Goal: Information Seeking & Learning: Find specific fact

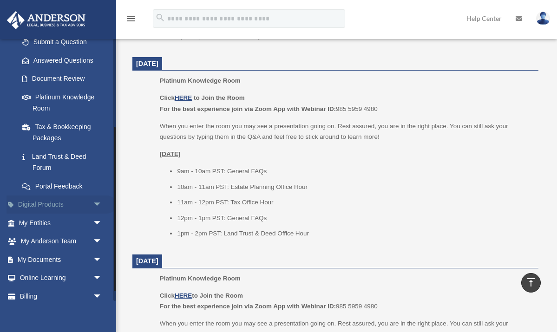
scroll to position [141, 0]
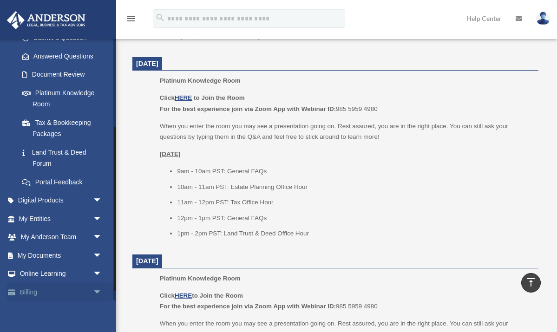
click at [59, 286] on link "Billing arrow_drop_down" at bounding box center [62, 292] width 110 height 19
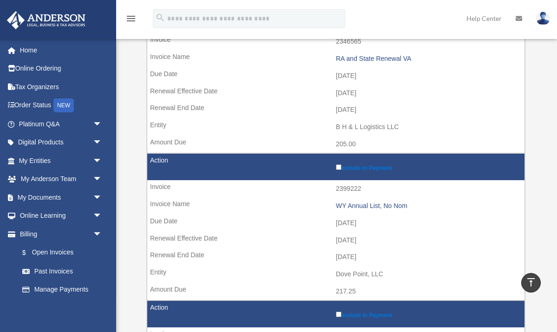
scroll to position [227, 0]
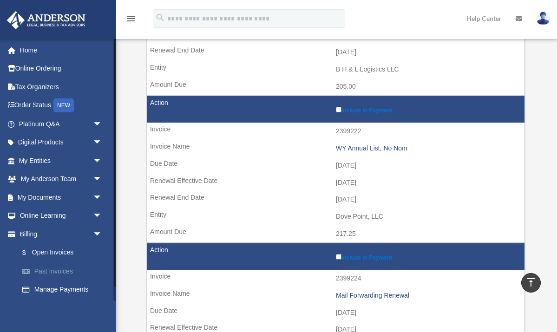
click at [65, 265] on link "Past Invoices" at bounding box center [64, 271] width 103 height 19
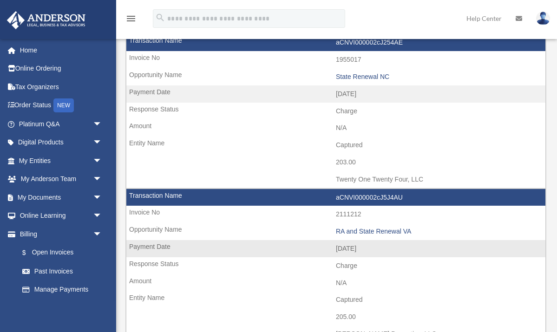
scroll to position [81, 0]
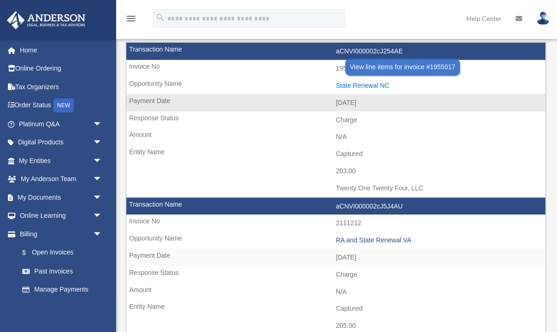
click at [358, 82] on div "State Renewal NC" at bounding box center [438, 86] width 205 height 8
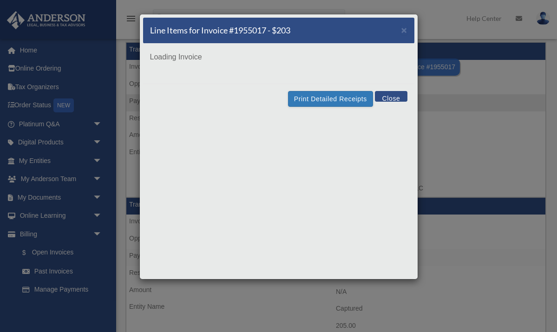
click at [358, 82] on div "Loading Invoice" at bounding box center [278, 64] width 271 height 40
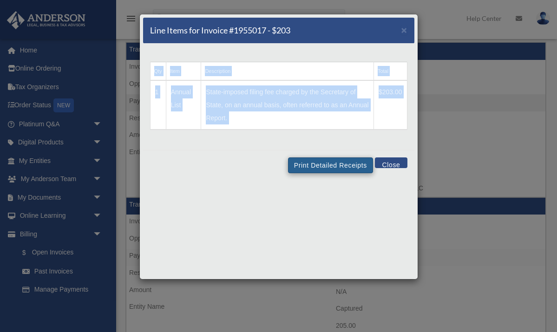
click at [339, 165] on button "Print Detailed Receipts" at bounding box center [330, 166] width 85 height 16
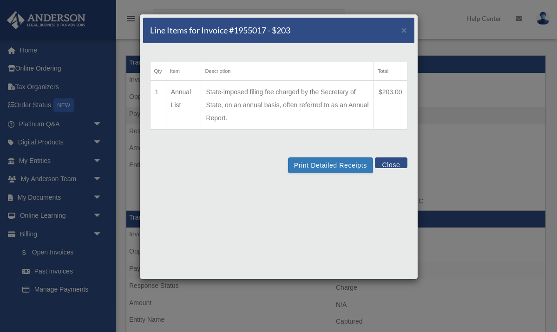
click at [400, 34] on div "Line Items for Invoice #1955017 - $203 ×" at bounding box center [278, 31] width 271 height 26
click at [325, 90] on td "State-imposed filing fee charged by the Secretary of State, on an annual basis,…" at bounding box center [287, 104] width 172 height 49
click at [403, 28] on span "×" at bounding box center [405, 30] width 6 height 11
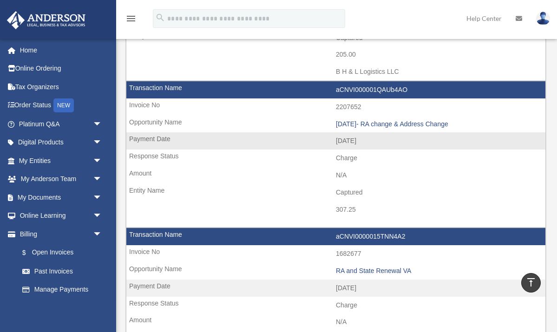
scroll to position [1123, 0]
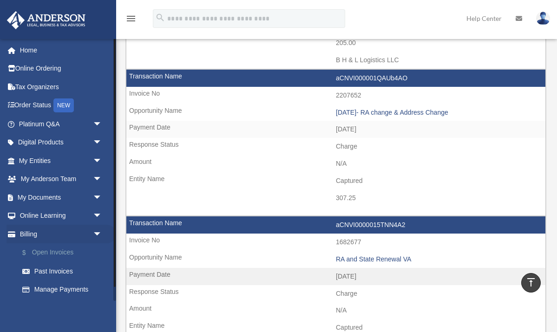
click at [66, 249] on link "$ Open Invoices" at bounding box center [64, 253] width 103 height 19
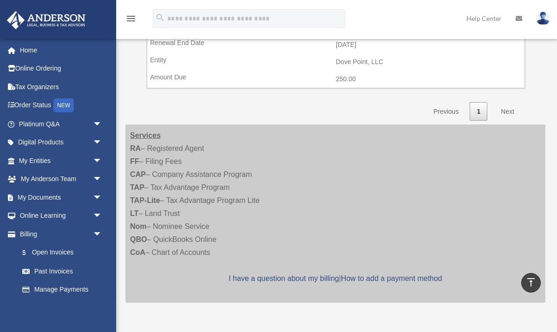
scroll to position [583, 0]
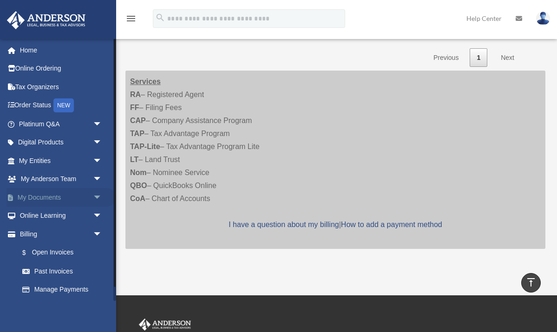
click at [89, 192] on link "My Documents arrow_drop_down" at bounding box center [62, 197] width 110 height 19
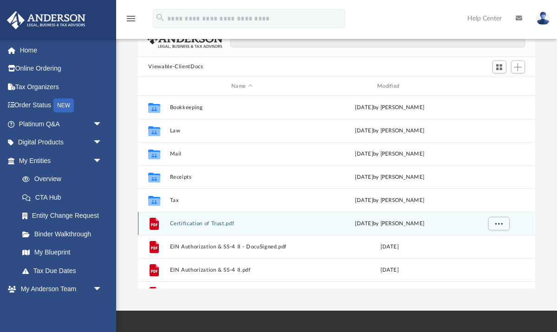
scroll to position [71, 0]
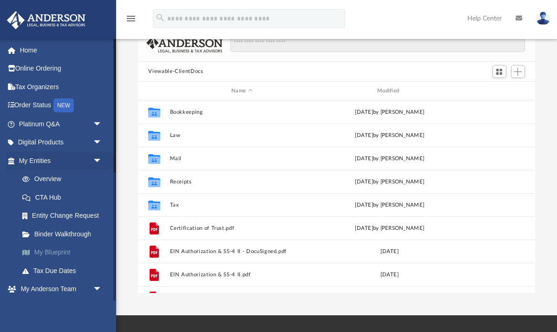
click at [40, 250] on link "My Blueprint" at bounding box center [64, 253] width 103 height 19
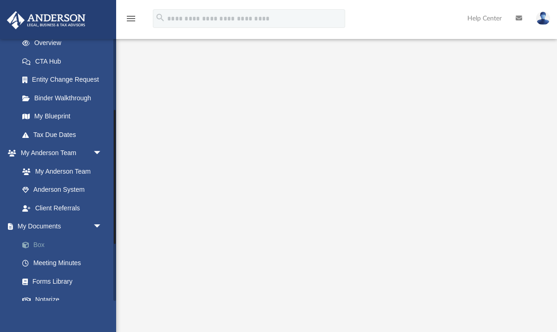
scroll to position [139, 0]
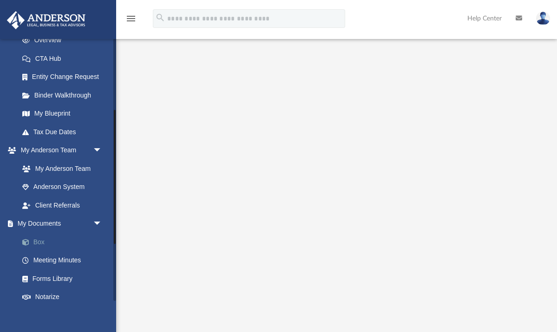
click at [43, 236] on link "Box" at bounding box center [64, 242] width 103 height 19
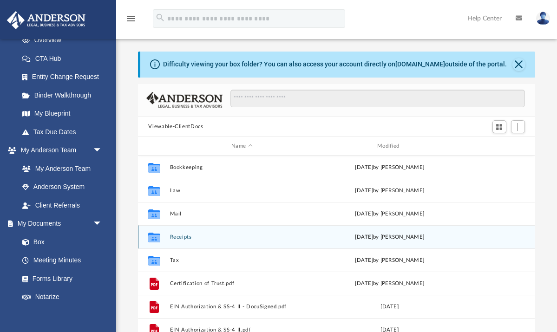
scroll to position [0, 0]
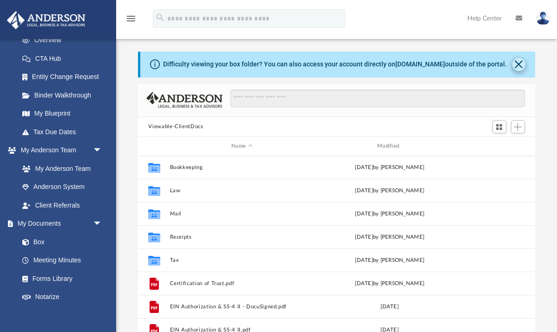
click at [524, 65] on button "Close" at bounding box center [519, 64] width 13 height 13
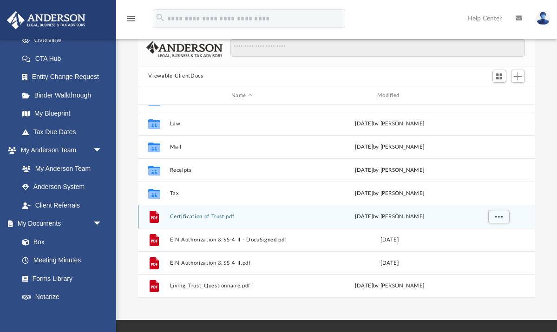
scroll to position [35, 0]
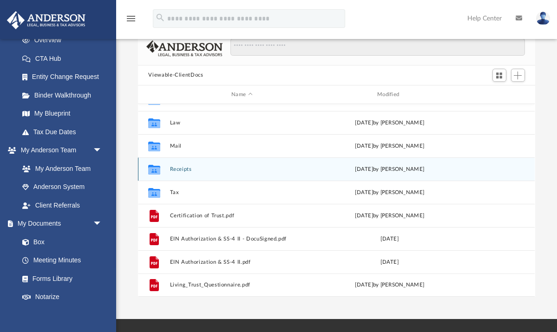
click at [189, 168] on button "Receipts" at bounding box center [242, 169] width 144 height 6
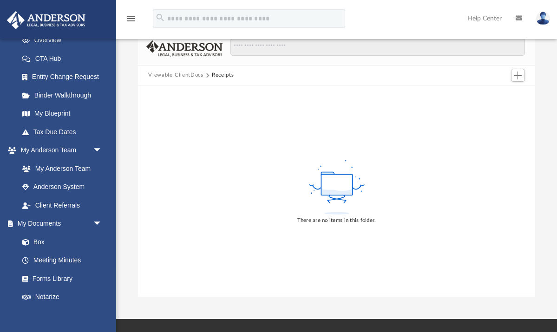
click at [221, 75] on button "Receipts" at bounding box center [223, 75] width 22 height 8
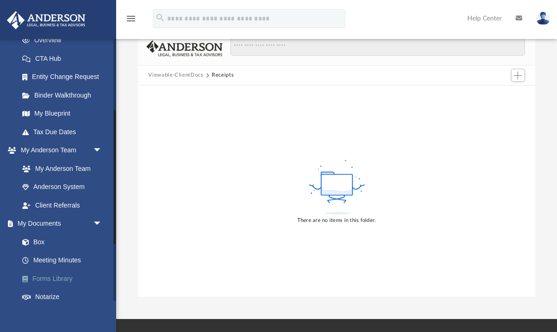
click at [59, 271] on link "Forms Library" at bounding box center [64, 279] width 103 height 19
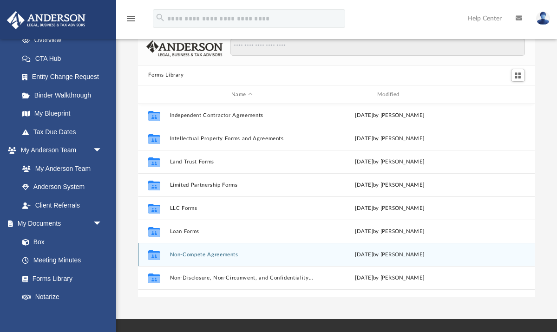
scroll to position [350, 0]
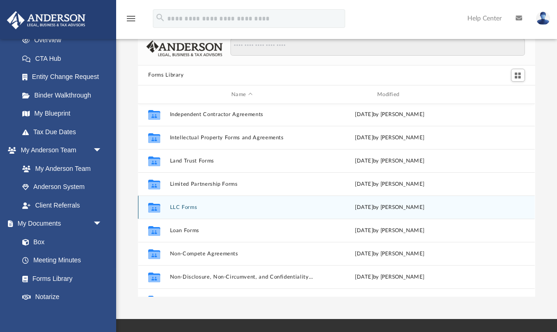
click at [192, 208] on button "LLC Forms" at bounding box center [242, 208] width 144 height 6
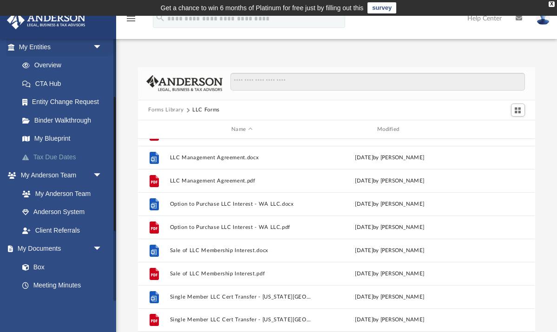
scroll to position [104, 0]
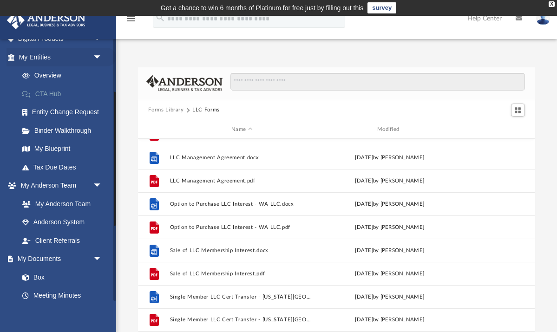
click at [55, 94] on link "CTA Hub" at bounding box center [64, 94] width 103 height 19
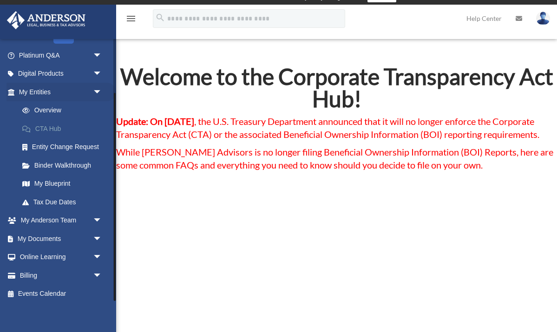
scroll to position [17, 0]
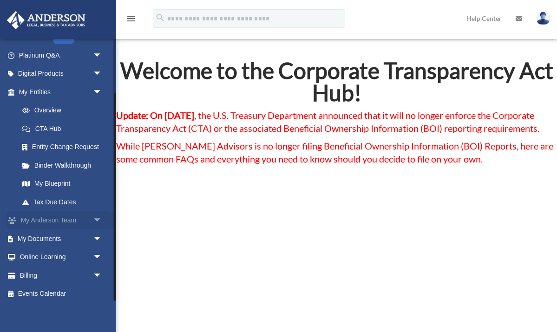
click at [62, 217] on link "My [PERSON_NAME] Team arrow_drop_down" at bounding box center [62, 221] width 110 height 19
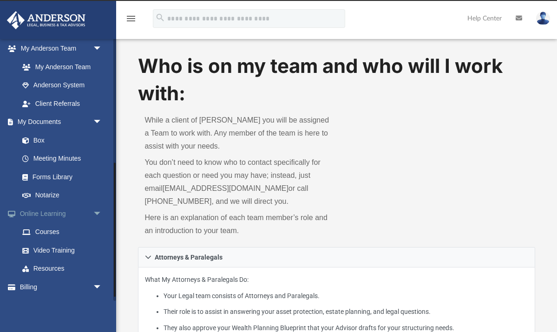
scroll to position [243, 0]
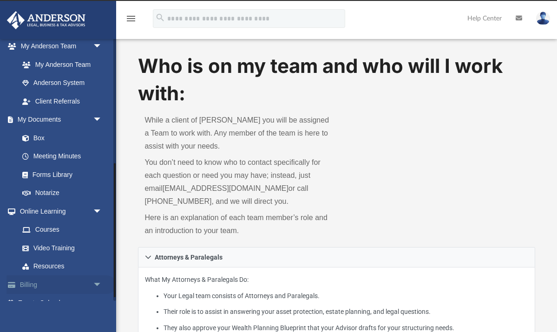
click at [68, 276] on link "Billing arrow_drop_down" at bounding box center [62, 285] width 110 height 19
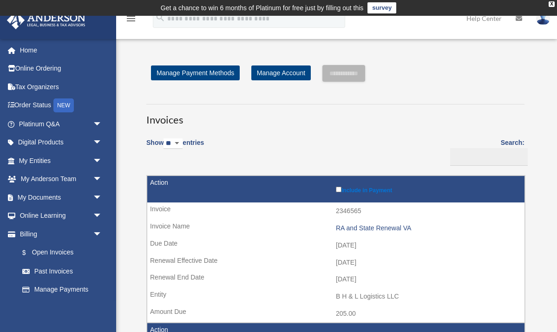
select select "**"
click at [509, 139] on label "Search:" at bounding box center [486, 151] width 78 height 29
click at [509, 148] on input "Search:" at bounding box center [489, 157] width 78 height 18
click at [508, 141] on label "Search:" at bounding box center [486, 151] width 78 height 29
click at [508, 148] on input "Search:" at bounding box center [489, 157] width 78 height 18
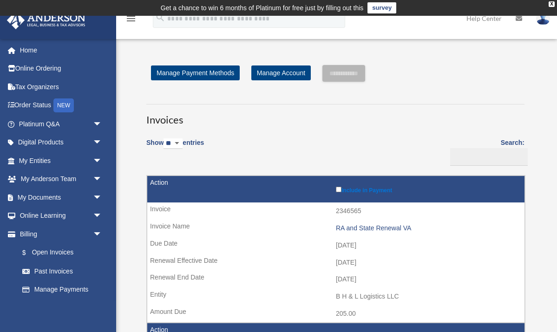
click at [508, 141] on label "Search:" at bounding box center [486, 151] width 78 height 29
click at [508, 148] on input "Search:" at bounding box center [489, 157] width 78 height 18
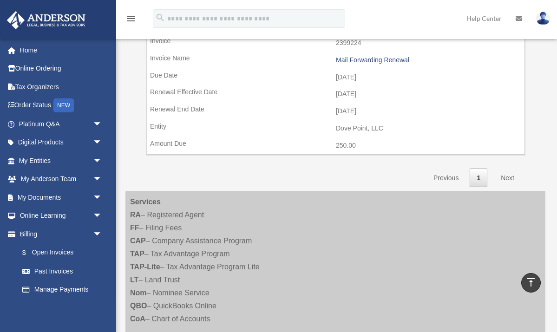
scroll to position [467, 0]
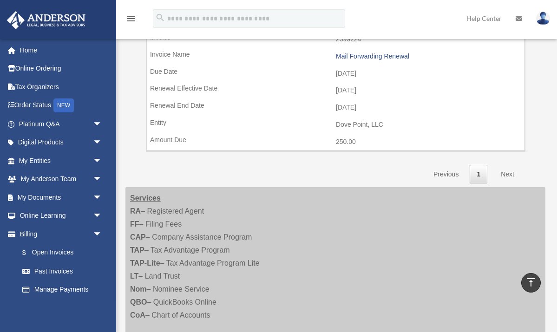
click at [504, 165] on link "Next" at bounding box center [507, 174] width 27 height 19
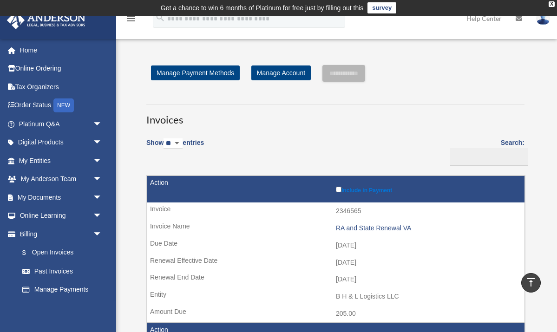
scroll to position [0, 0]
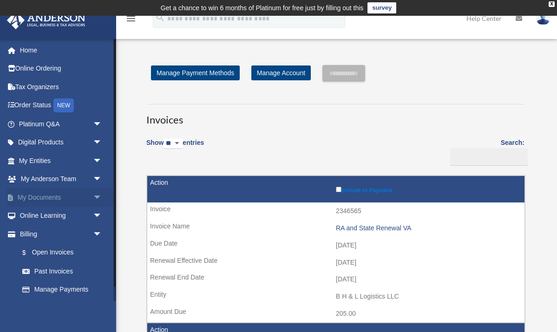
click at [56, 193] on link "My Documents arrow_drop_down" at bounding box center [62, 197] width 110 height 19
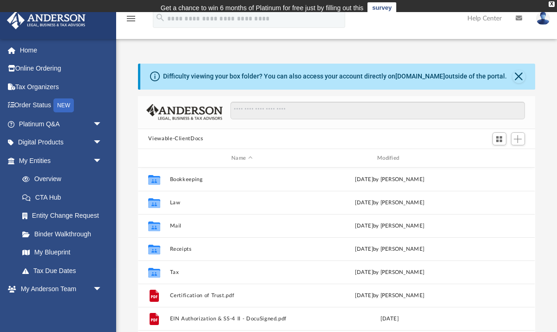
scroll to position [0, 0]
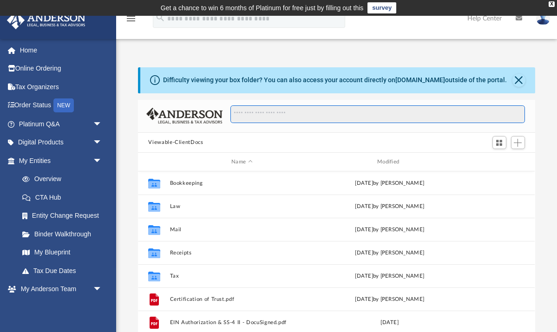
click at [251, 114] on input "Search files and folders" at bounding box center [378, 115] width 294 height 18
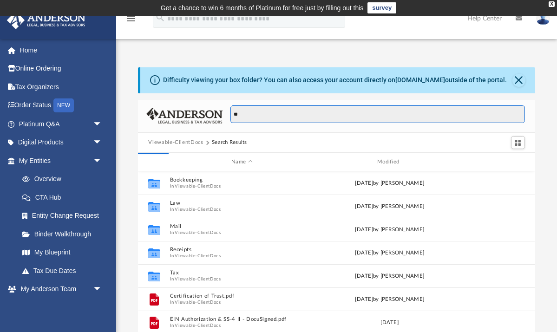
type input "**"
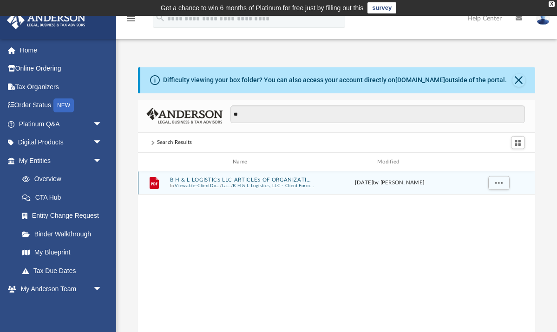
click at [260, 181] on button "B H & L LOGISTICS LLC ARTICLES OF ORGANIZATION.pdf" at bounding box center [242, 180] width 144 height 6
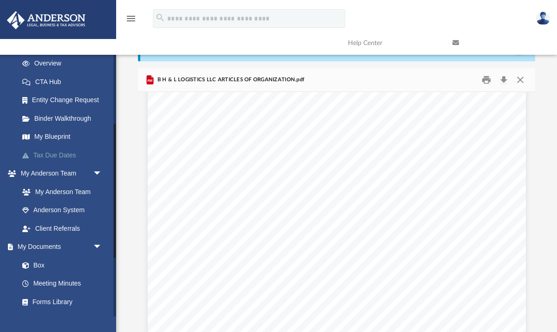
scroll to position [136, 0]
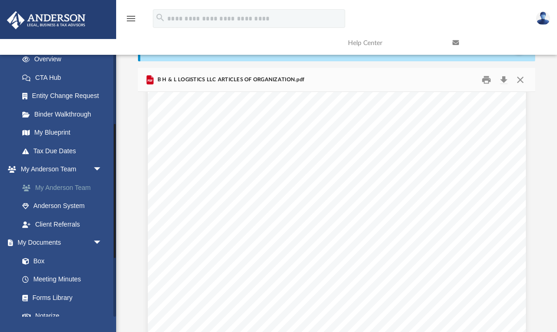
click at [75, 184] on link "My Anderson Team" at bounding box center [64, 187] width 103 height 19
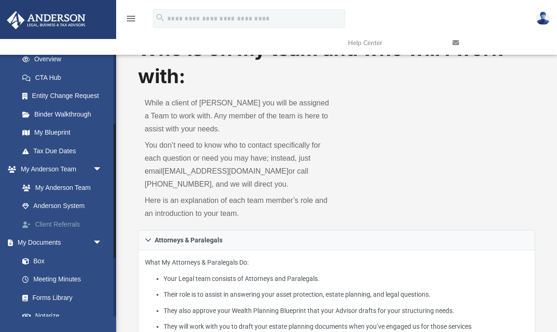
click at [65, 220] on link "Client Referrals" at bounding box center [64, 224] width 103 height 19
click at [60, 238] on link "My Documents arrow_drop_down" at bounding box center [62, 243] width 110 height 19
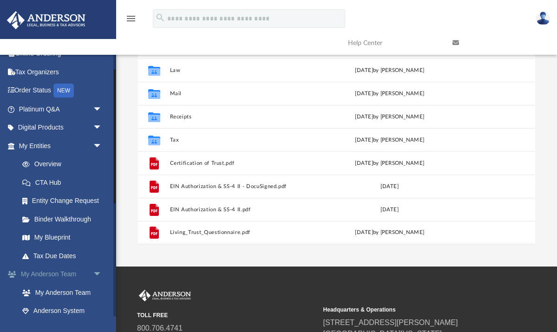
scroll to position [23, 0]
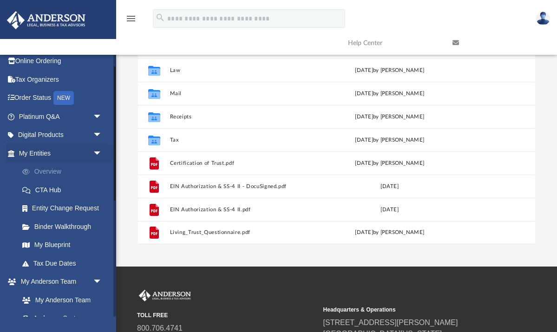
click at [51, 166] on link "Overview" at bounding box center [64, 172] width 103 height 19
click at [49, 168] on link "Overview" at bounding box center [64, 172] width 103 height 19
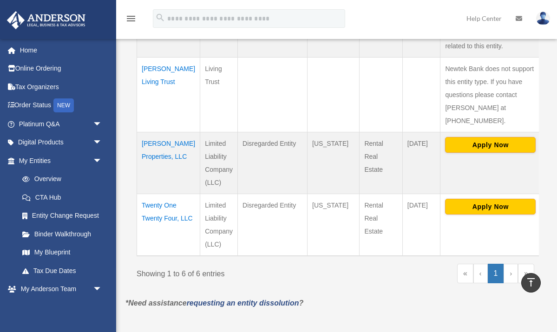
scroll to position [459, 0]
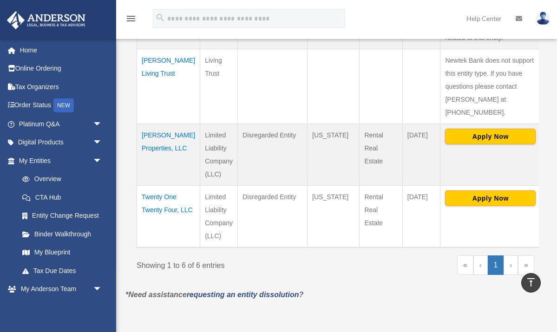
click at [162, 185] on td "Twenty One Twenty Four, LLC" at bounding box center [168, 216] width 63 height 62
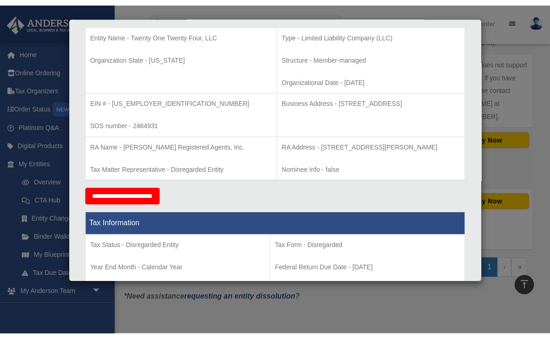
scroll to position [197, 0]
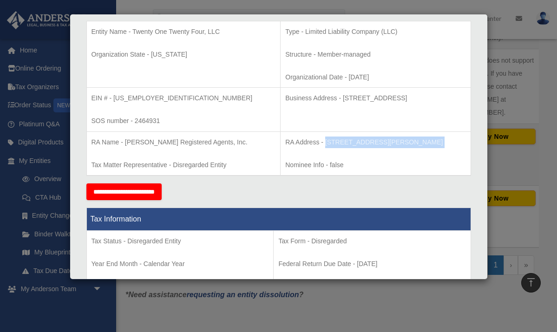
drag, startPoint x: 284, startPoint y: 140, endPoint x: 423, endPoint y: 146, distance: 139.1
click at [423, 146] on td "RA Address - [STREET_ADDRESS][PERSON_NAME] Nominee Info - false" at bounding box center [376, 154] width 190 height 44
copy td "[STREET_ADDRESS][PERSON_NAME]"
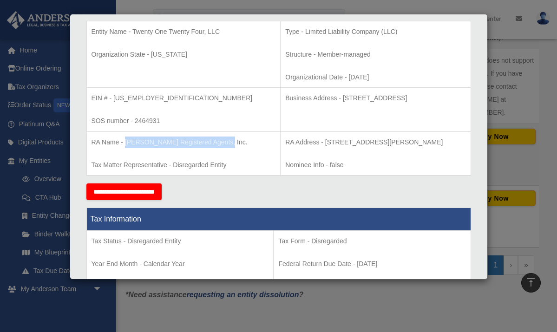
drag, startPoint x: 126, startPoint y: 139, endPoint x: 226, endPoint y: 140, distance: 100.4
click at [226, 140] on p "RA Name - [PERSON_NAME] Registered Agents, Inc." at bounding box center [184, 143] width 185 height 12
copy p "[PERSON_NAME] Registered Agents, Inc."
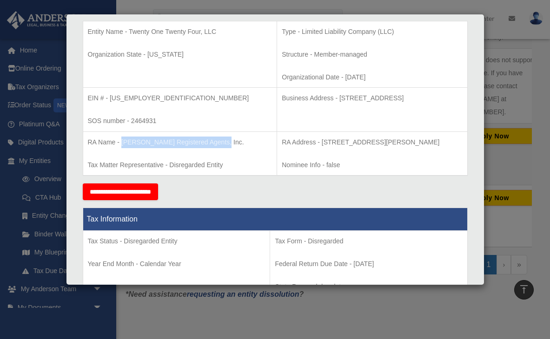
scroll to position [458, 0]
